Goal: Navigation & Orientation: Find specific page/section

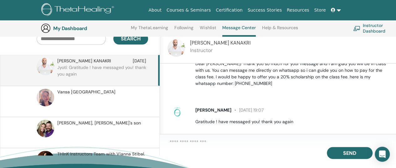
scroll to position [69, 0]
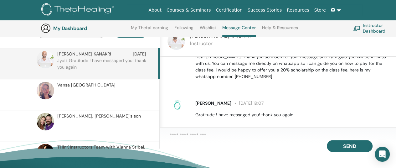
click at [102, 119] on p at bounding box center [102, 128] width 91 height 19
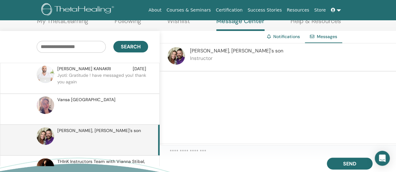
scroll to position [43, 0]
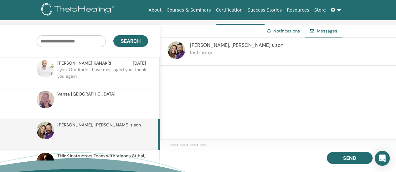
click at [106, 92] on div "Vansa Bali" at bounding box center [101, 94] width 89 height 7
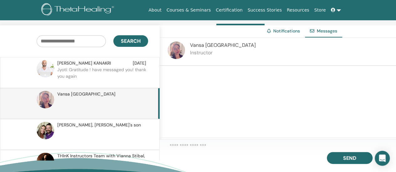
scroll to position [26, 0]
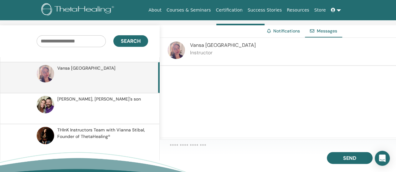
click at [340, 9] on link at bounding box center [335, 10] width 15 height 12
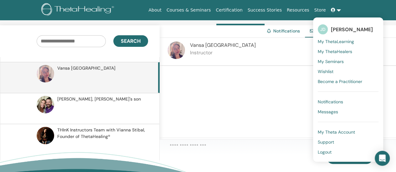
click at [346, 23] on link "JD Jyoti Dhanak" at bounding box center [347, 29] width 61 height 14
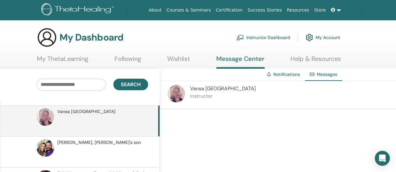
click at [76, 55] on link "My ThetaLearning" at bounding box center [62, 61] width 51 height 12
